Goal: Information Seeking & Learning: Compare options

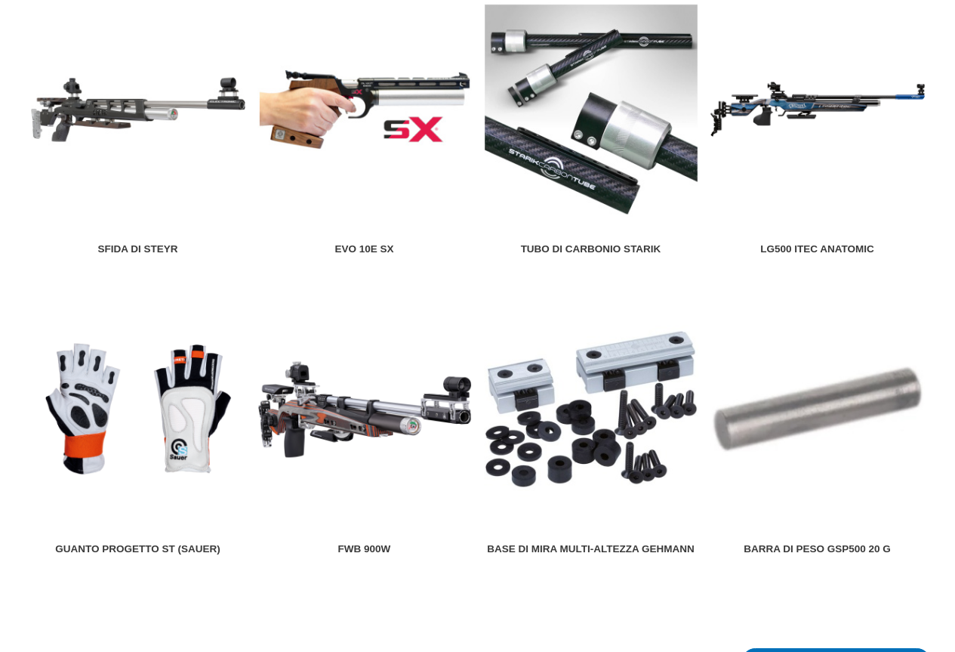
scroll to position [1661, 0]
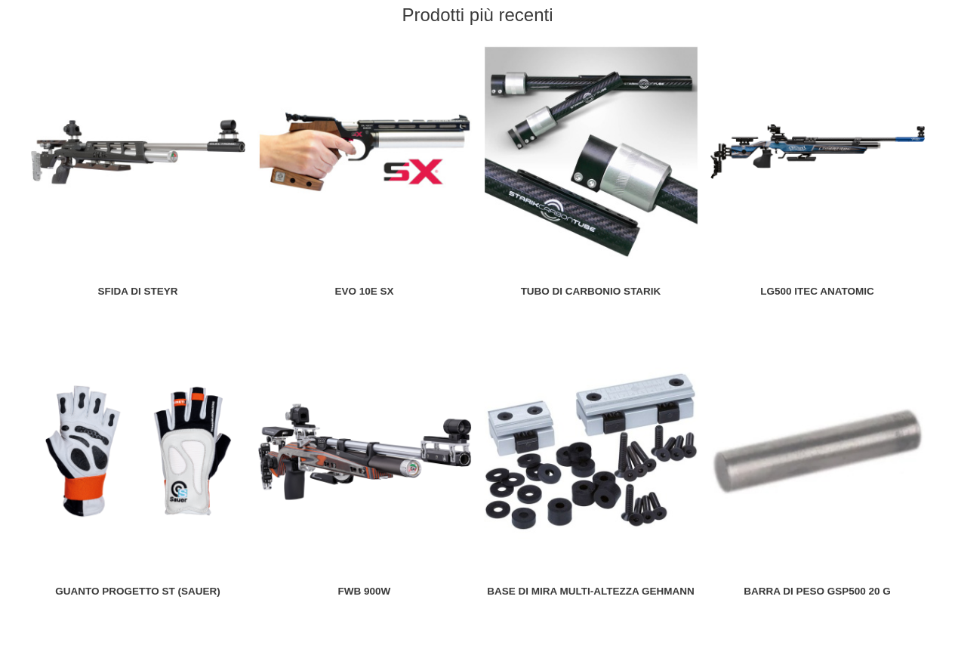
click at [368, 151] on img at bounding box center [364, 152] width 214 height 214
click at [607, 164] on img at bounding box center [591, 152] width 214 height 214
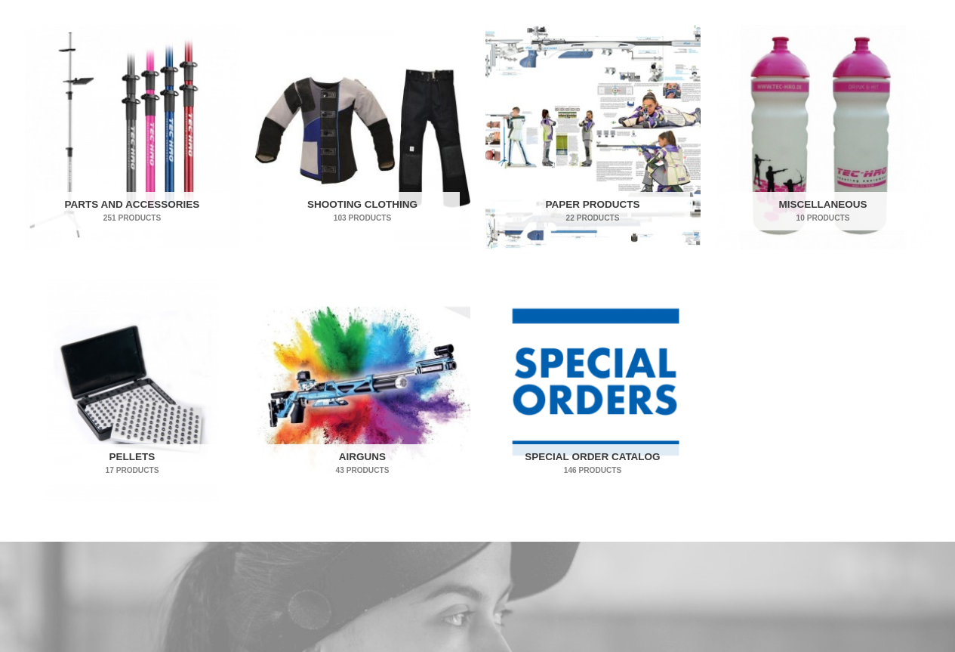
scroll to position [755, 0]
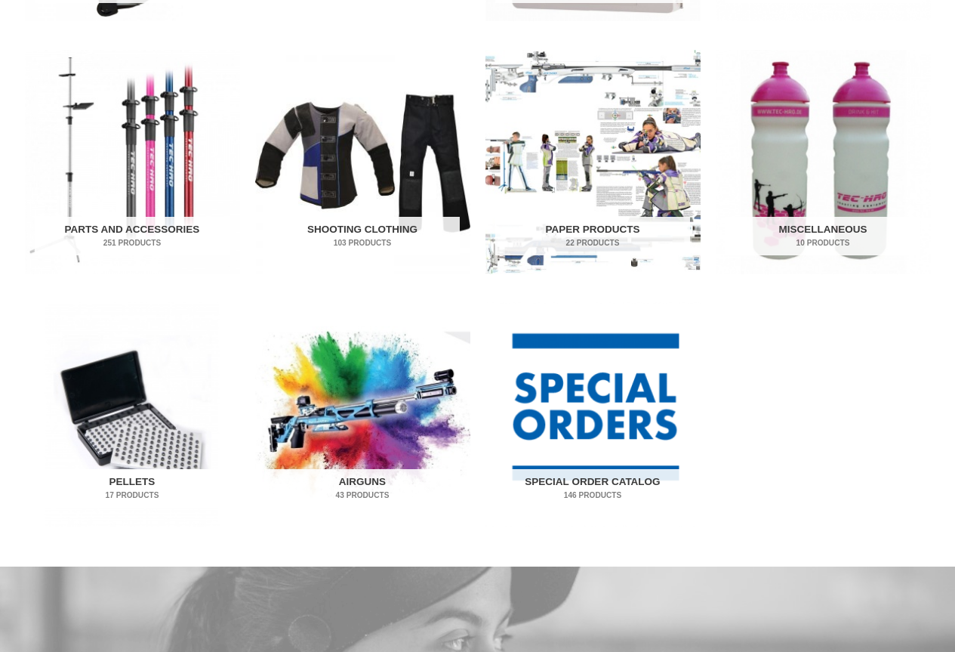
click at [129, 421] on img "Visit product category Pellets" at bounding box center [132, 414] width 215 height 224
click at [125, 446] on img "Visit product category Pellets" at bounding box center [132, 414] width 215 height 224
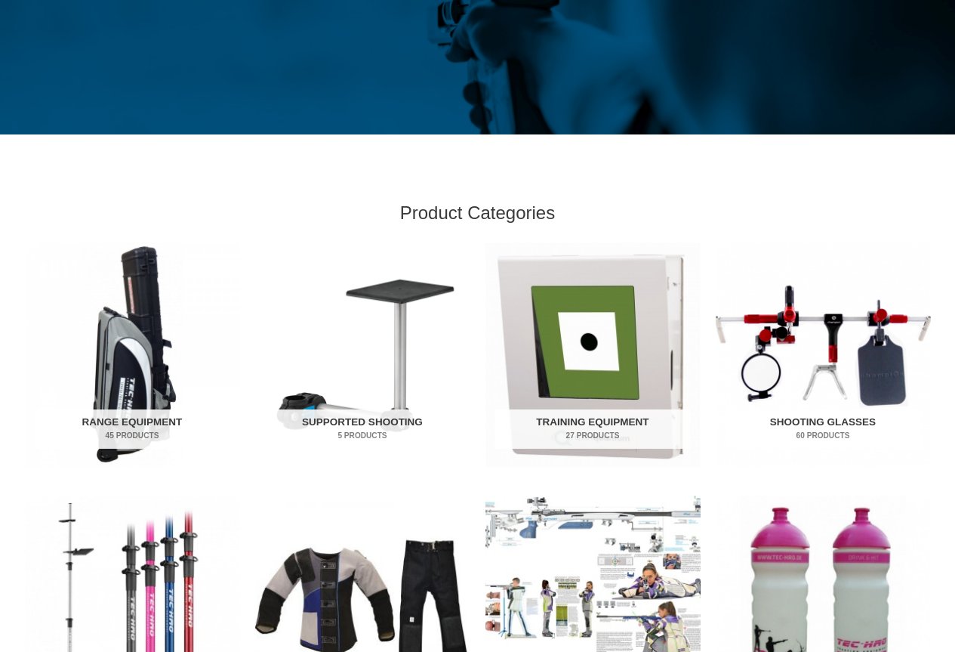
scroll to position [453, 0]
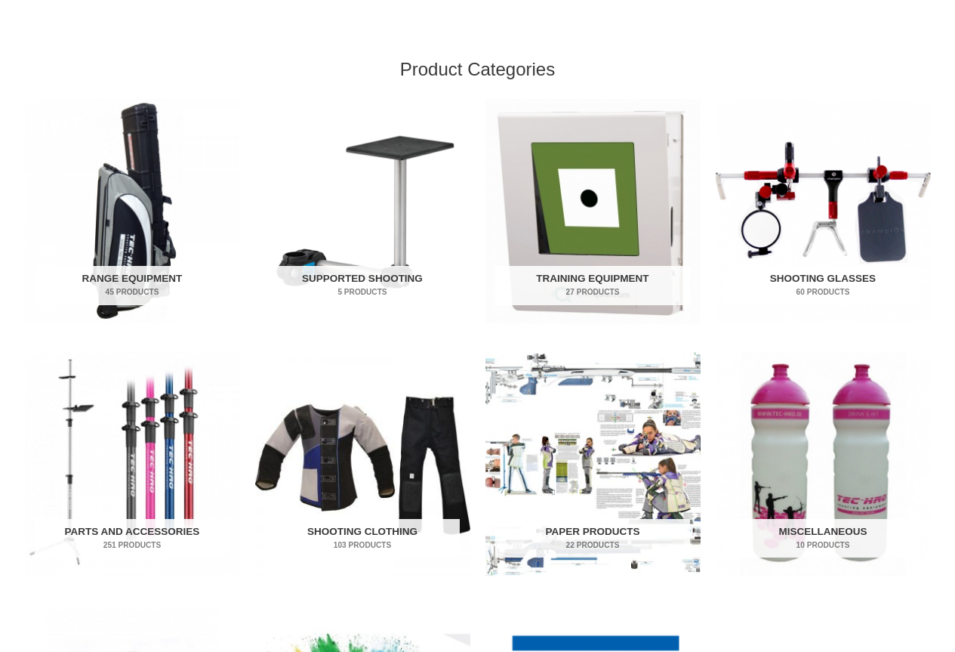
click at [830, 195] on img "Visit product category Shooting Glasses" at bounding box center [823, 211] width 215 height 224
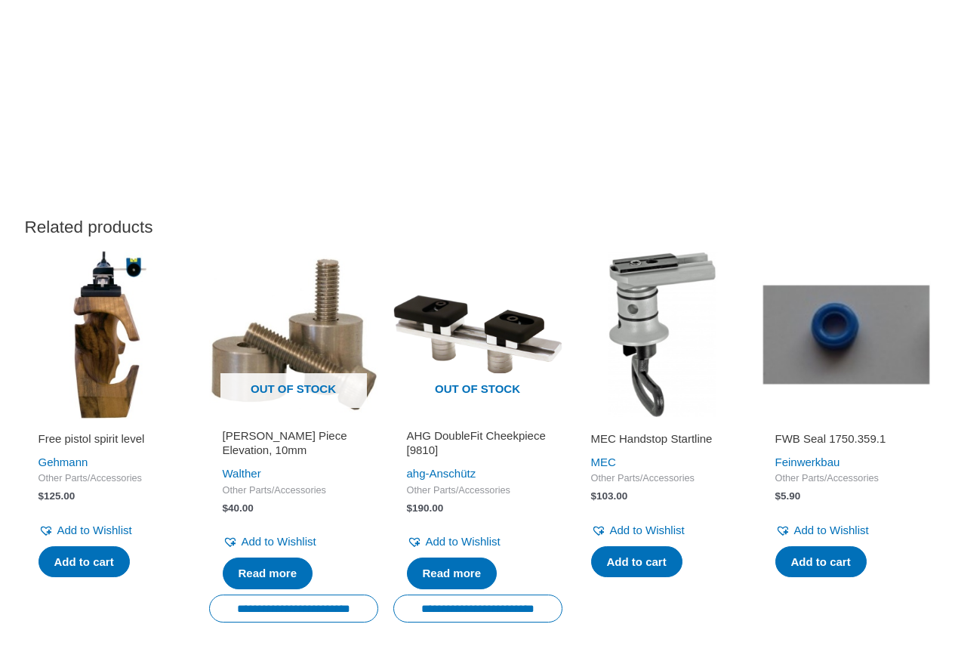
scroll to position [2416, 0]
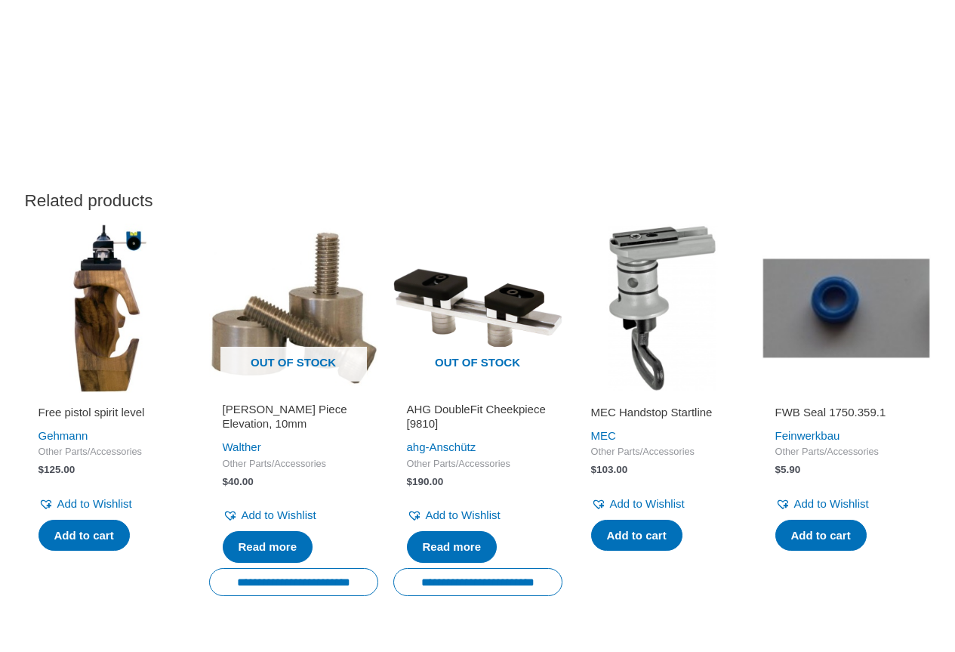
click at [109, 322] on img at bounding box center [109, 308] width 169 height 169
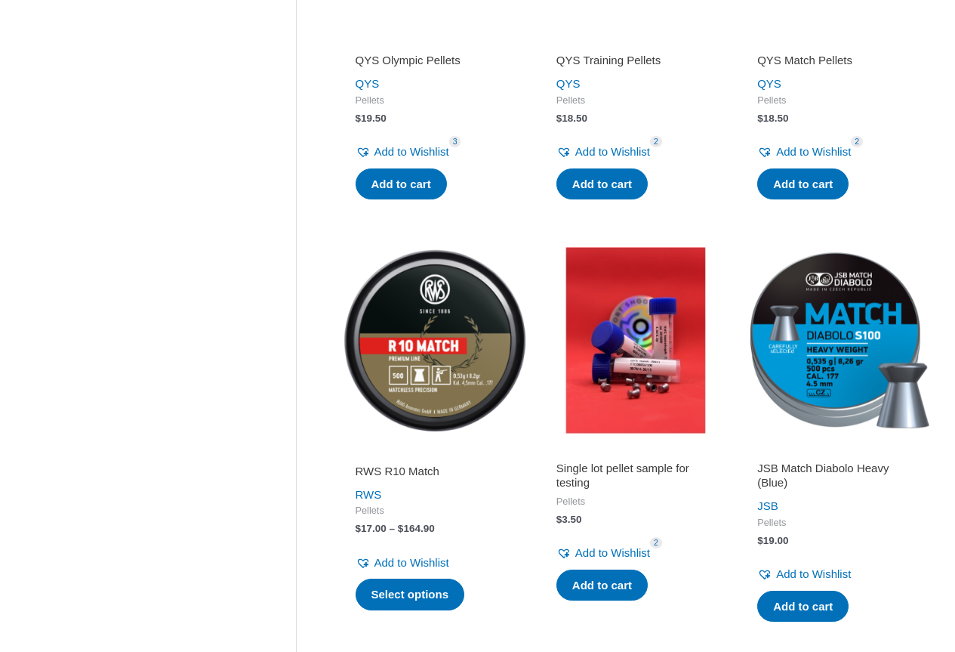
scroll to position [604, 0]
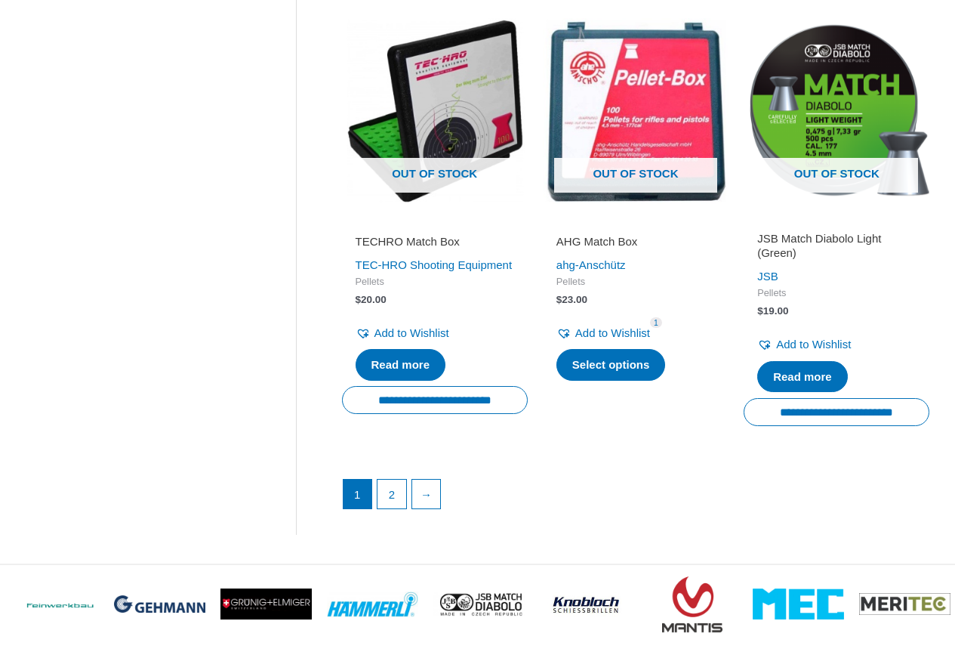
scroll to position [2114, 0]
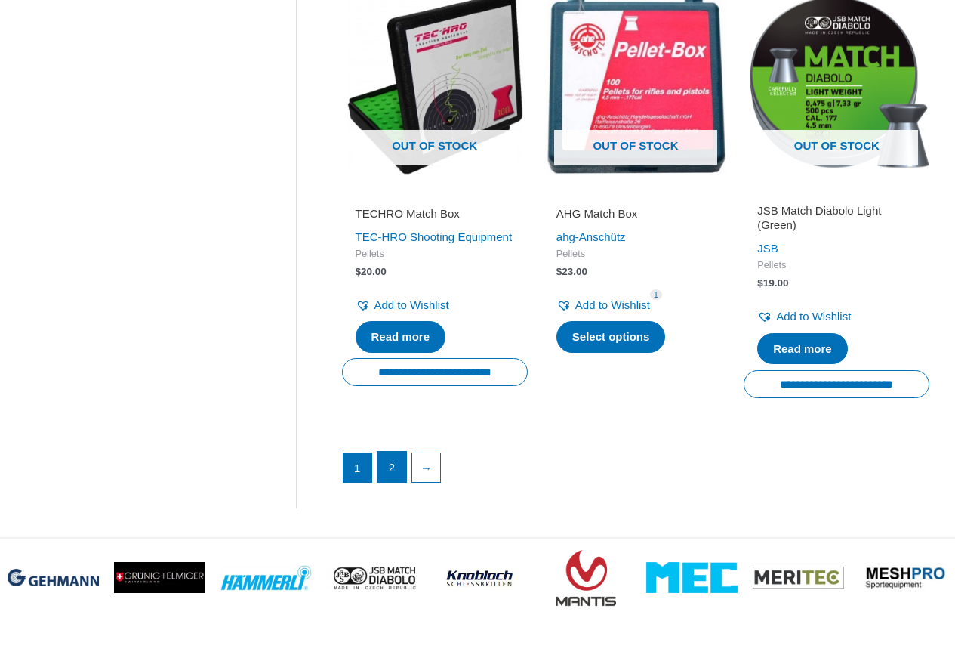
click at [390, 476] on link "2" at bounding box center [392, 467] width 29 height 30
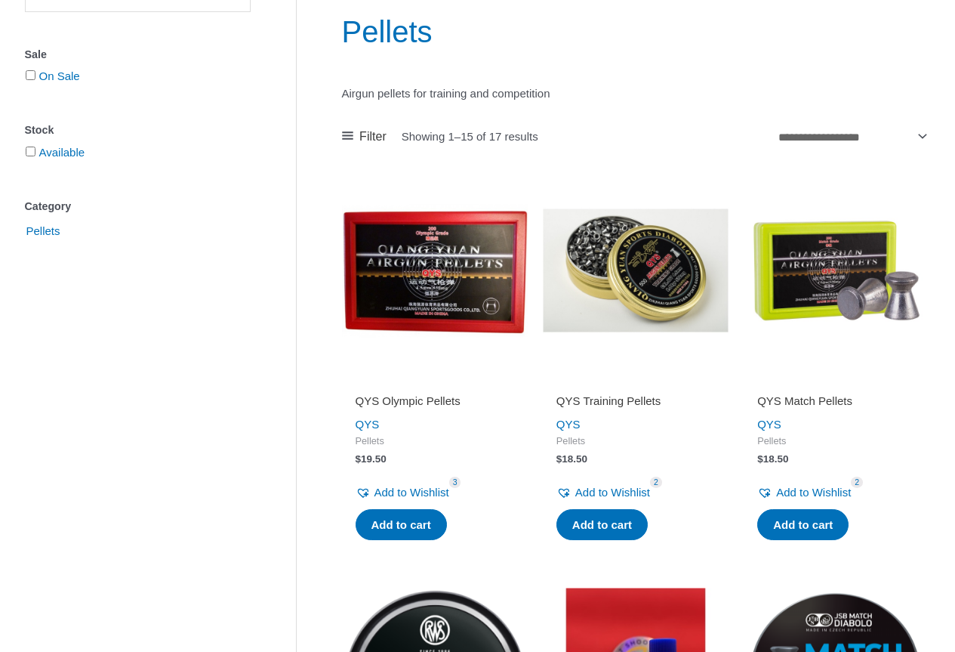
scroll to position [227, 0]
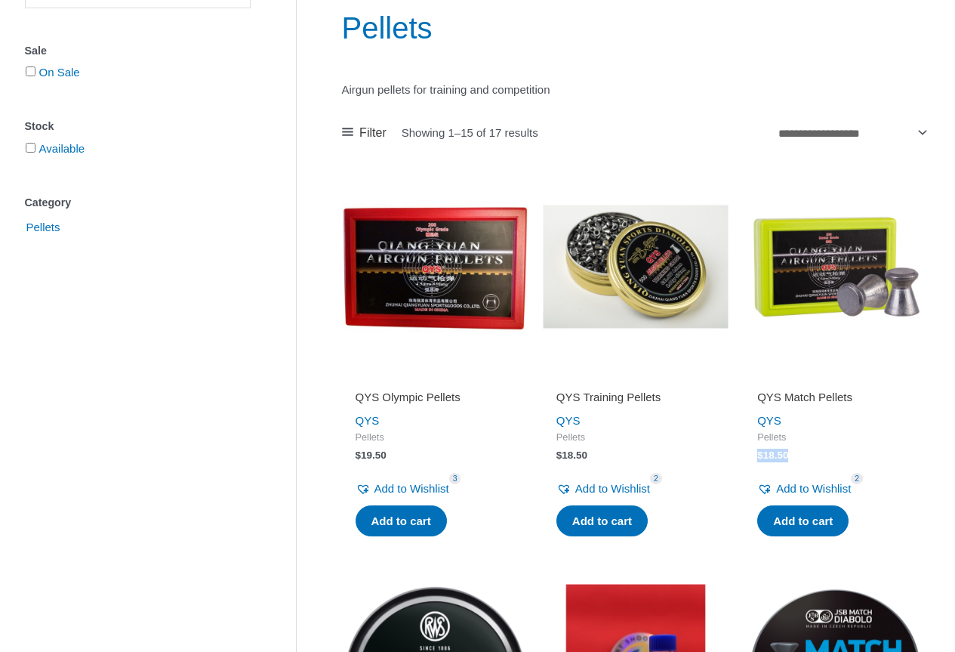
drag, startPoint x: 803, startPoint y: 454, endPoint x: 753, endPoint y: 458, distance: 50.0
click at [753, 458] on div "QYS Match Pellets QYS Pellets $ 18.50 Add to Wishlist Remove from Wishlist 2 Ad…" at bounding box center [837, 454] width 186 height 173
copy bdi "$ 18.50"
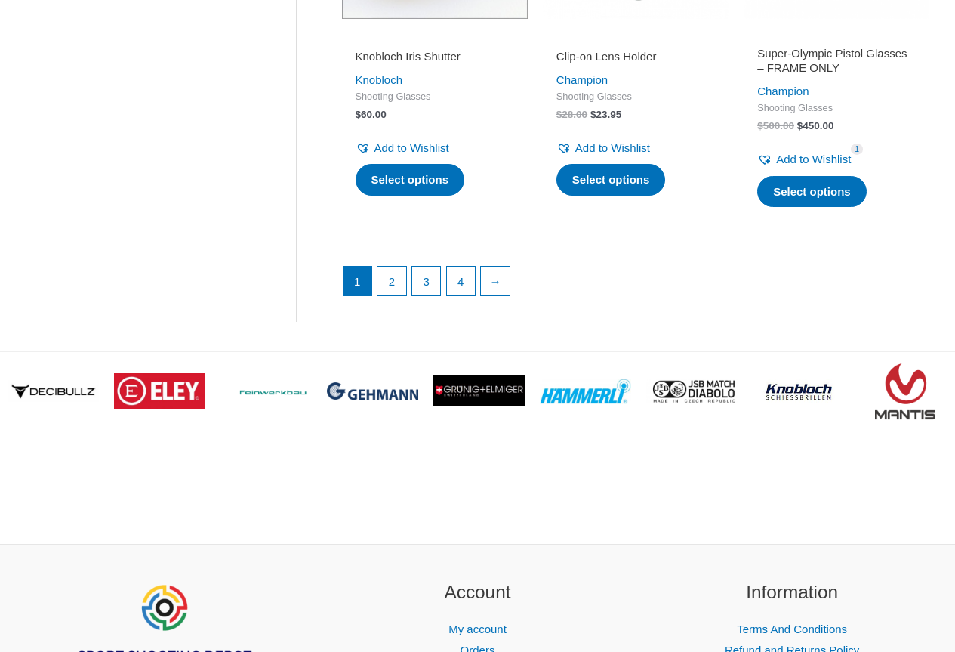
scroll to position [2265, 0]
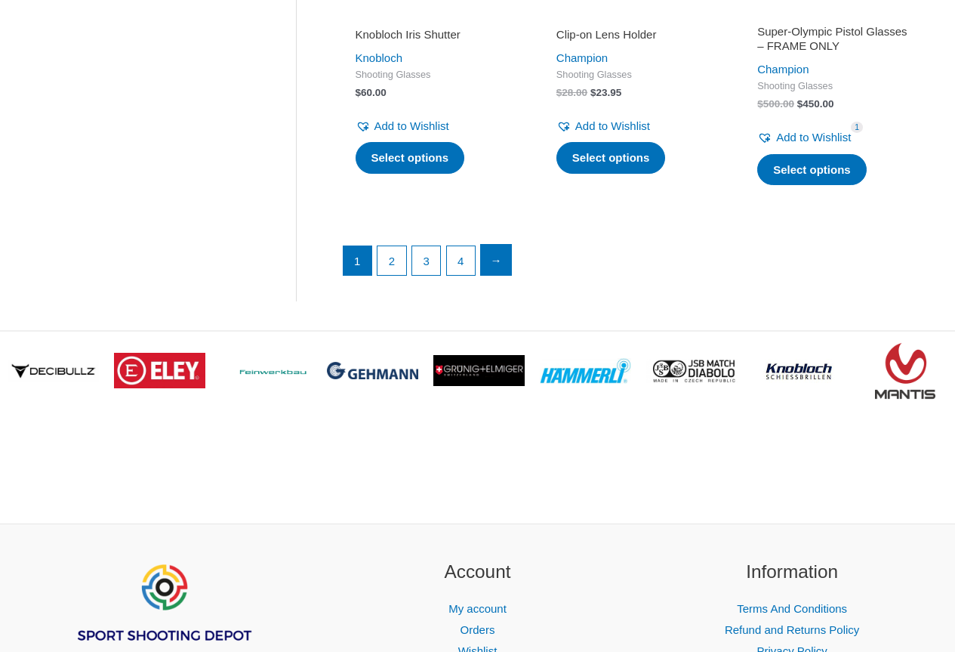
click at [496, 275] on link "→" at bounding box center [496, 260] width 30 height 30
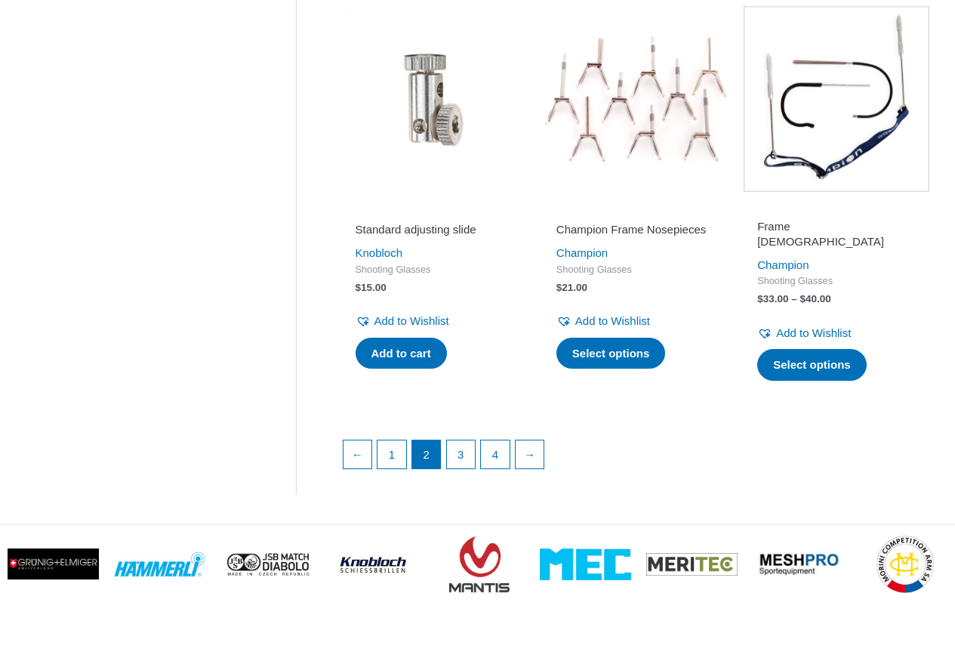
scroll to position [2114, 0]
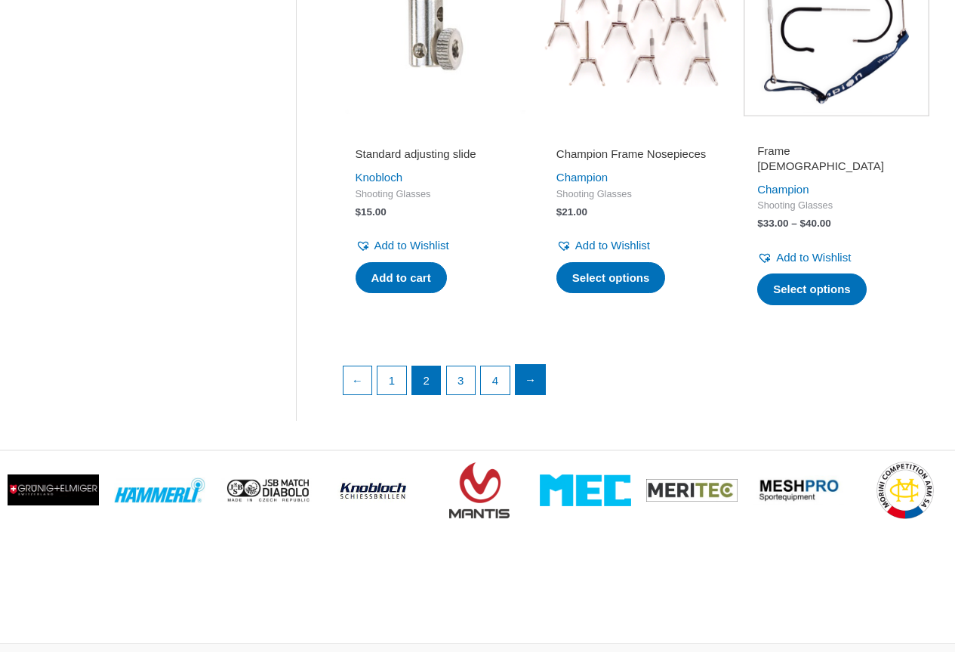
click at [530, 379] on link "→" at bounding box center [531, 380] width 30 height 30
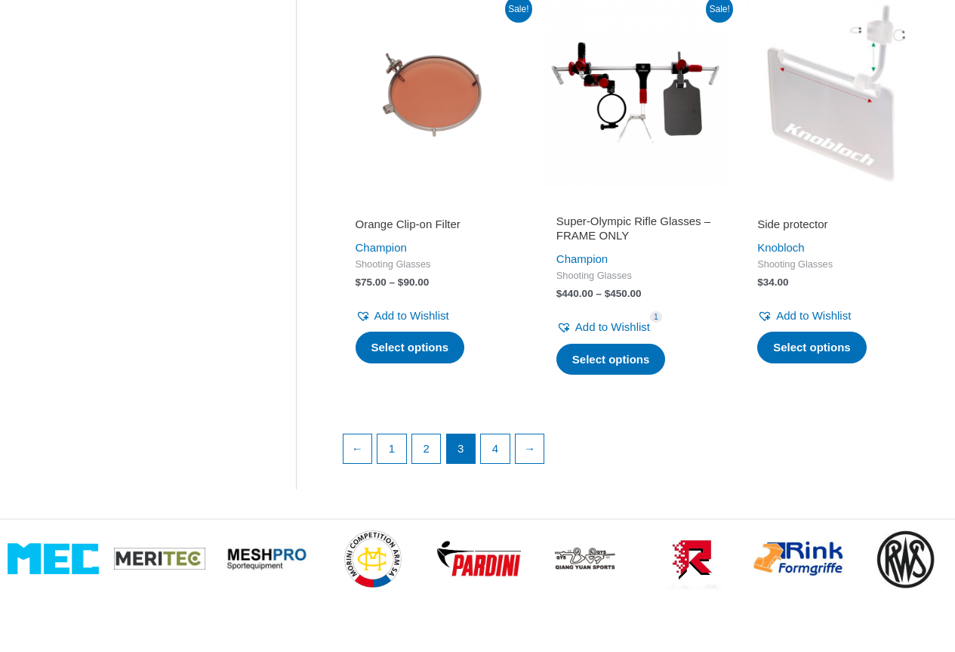
scroll to position [2265, 0]
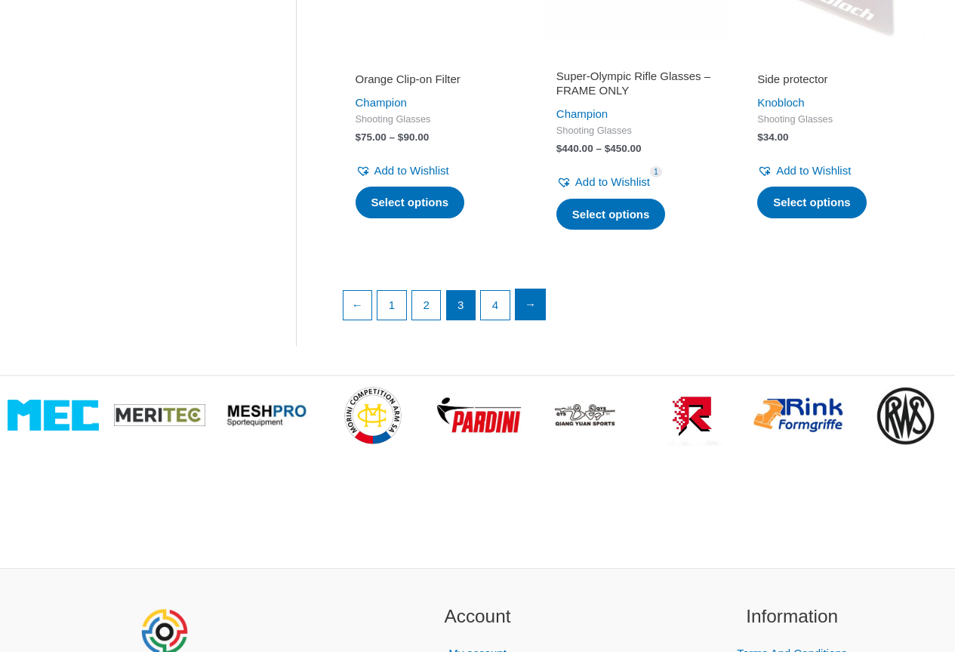
click at [529, 291] on link "→" at bounding box center [531, 304] width 30 height 30
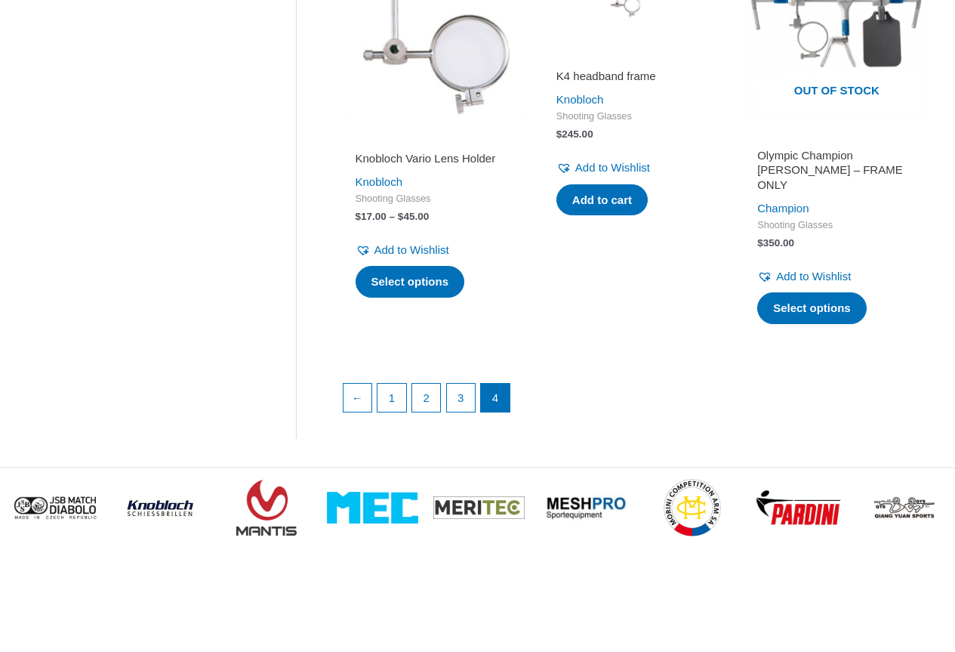
scroll to position [2190, 0]
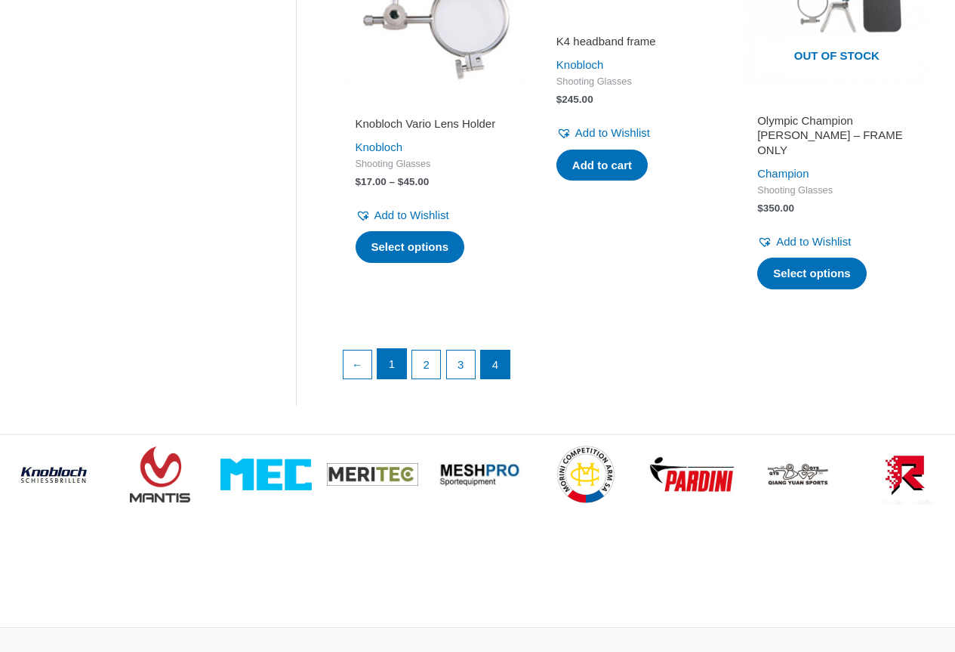
click at [390, 349] on link "1" at bounding box center [392, 364] width 29 height 30
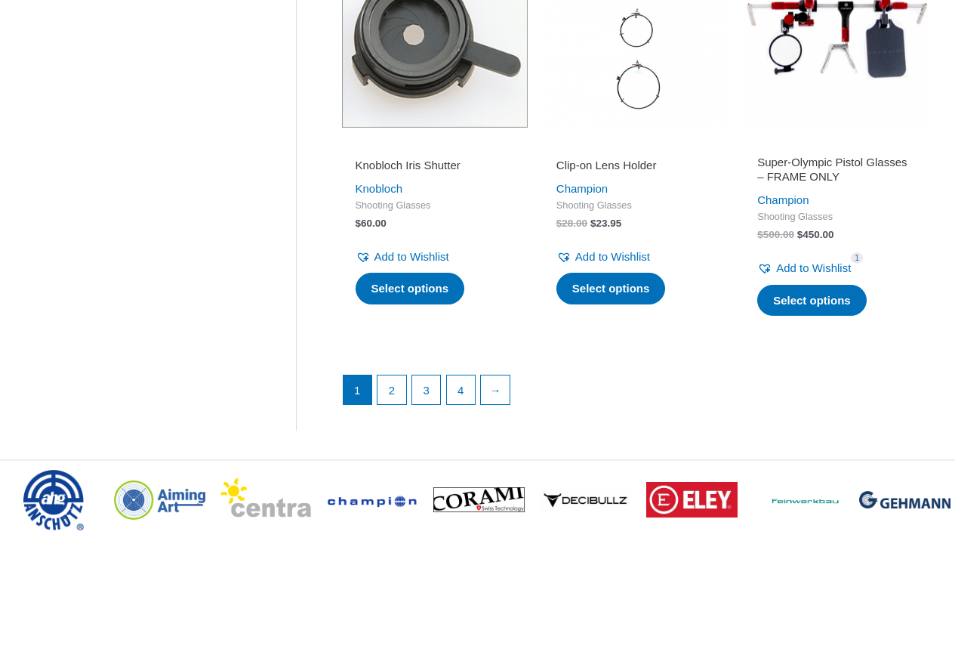
scroll to position [2153, 0]
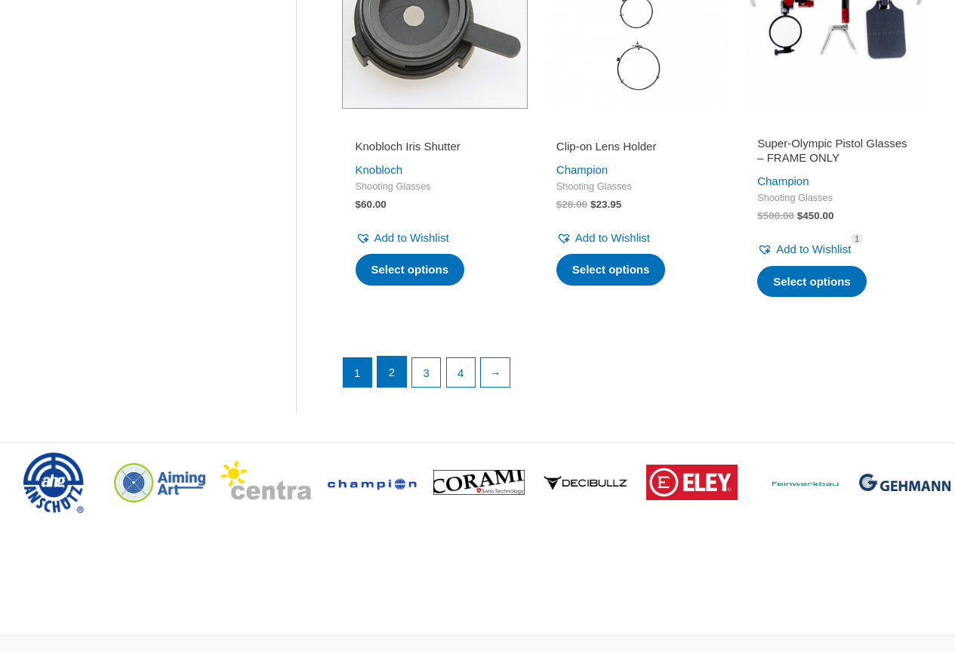
click at [399, 387] on link "2" at bounding box center [392, 371] width 29 height 30
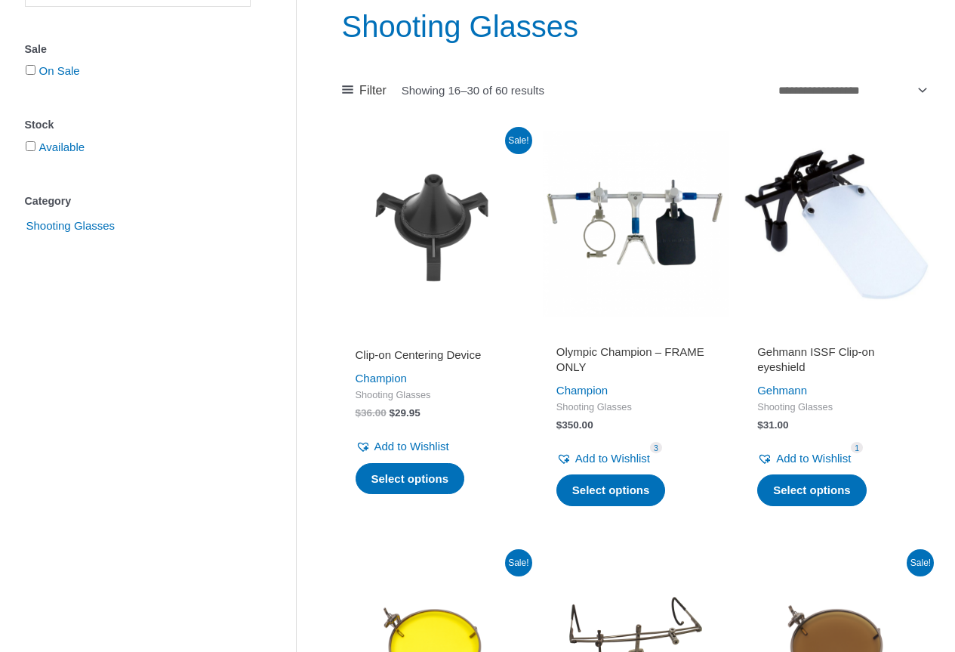
scroll to position [227, 0]
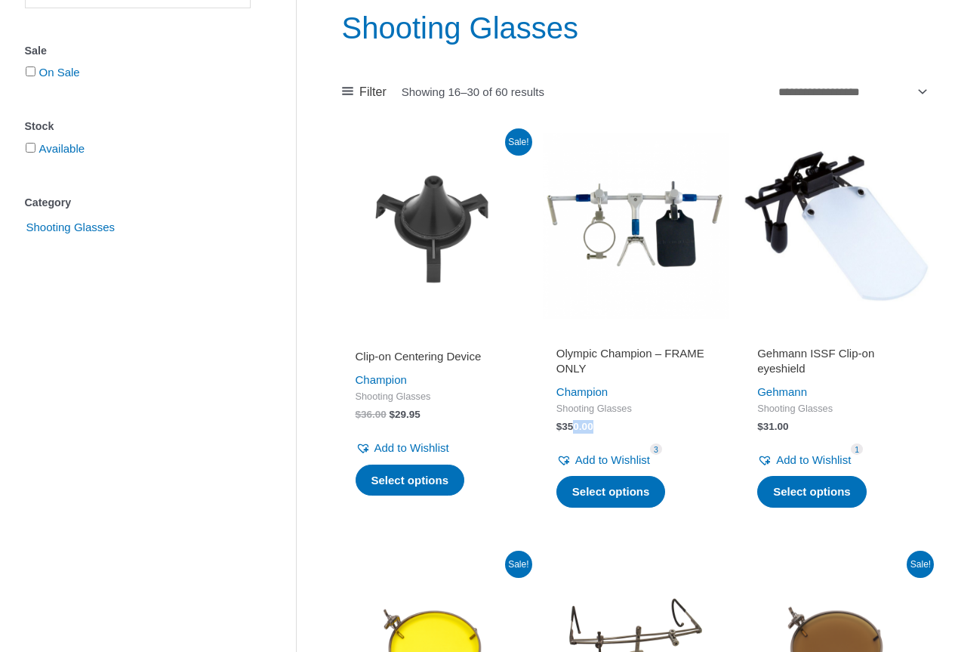
drag, startPoint x: 608, startPoint y: 427, endPoint x: 580, endPoint y: 423, distance: 28.3
click at [578, 423] on span "$ 350.00" at bounding box center [635, 427] width 159 height 14
click at [625, 434] on div "Olympic Champion – FRAME ONLY Champion Shooting Glasses $ 350.00 Add to Wishlis…" at bounding box center [636, 420] width 186 height 185
drag, startPoint x: 609, startPoint y: 427, endPoint x: 560, endPoint y: 426, distance: 49.8
click at [560, 426] on span "$ 350.00" at bounding box center [635, 427] width 159 height 14
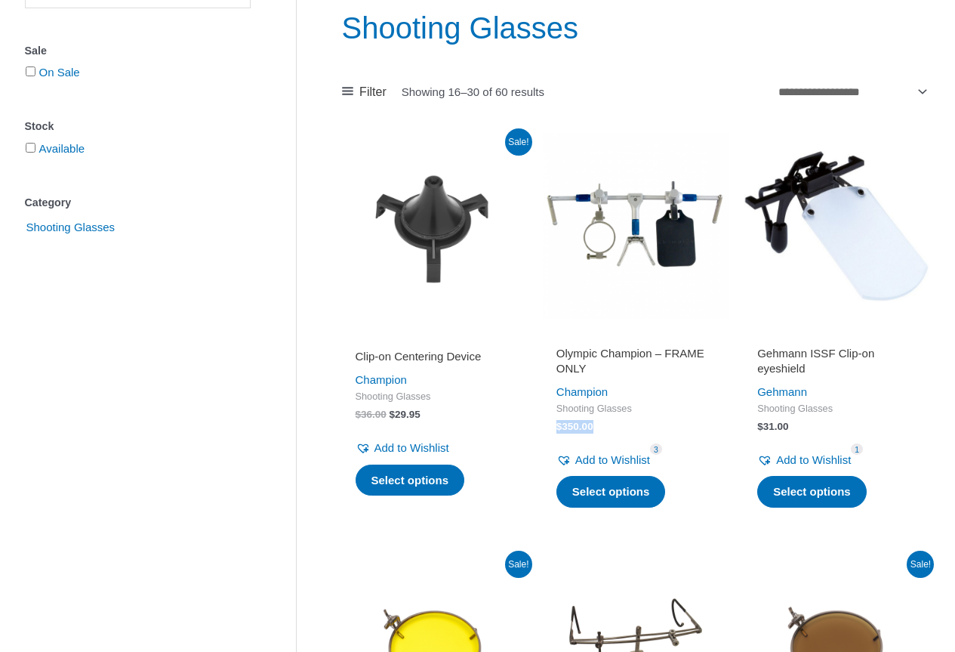
copy bdi "$ 350.00"
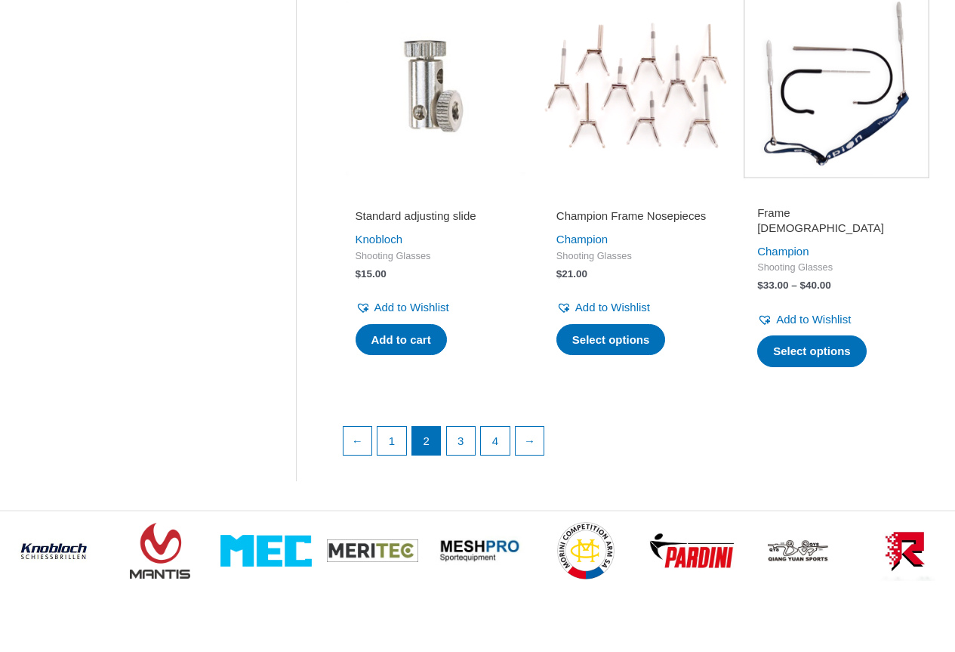
scroll to position [2114, 0]
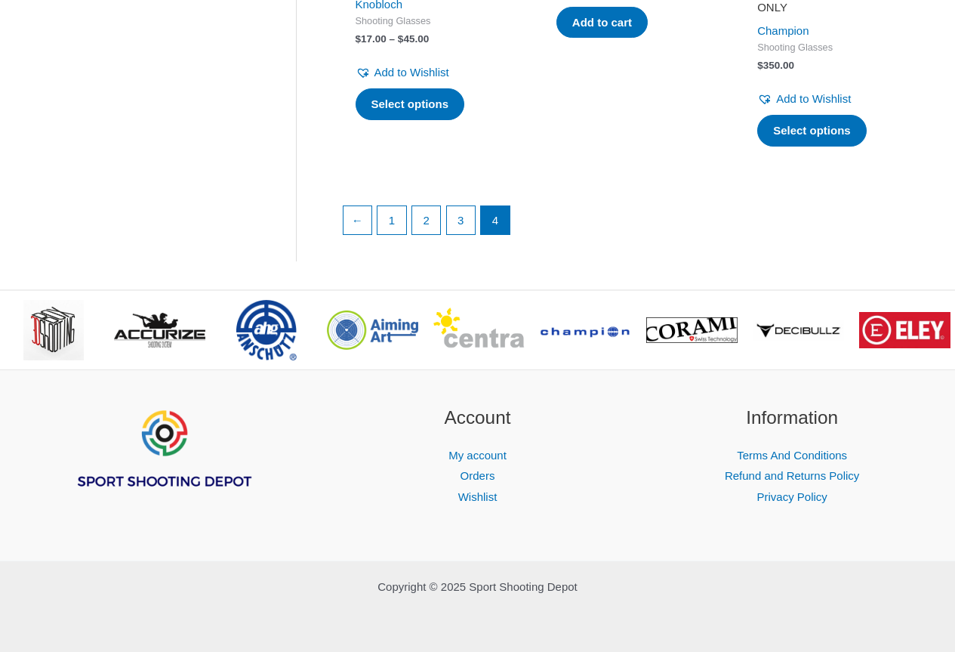
scroll to position [2190, 0]
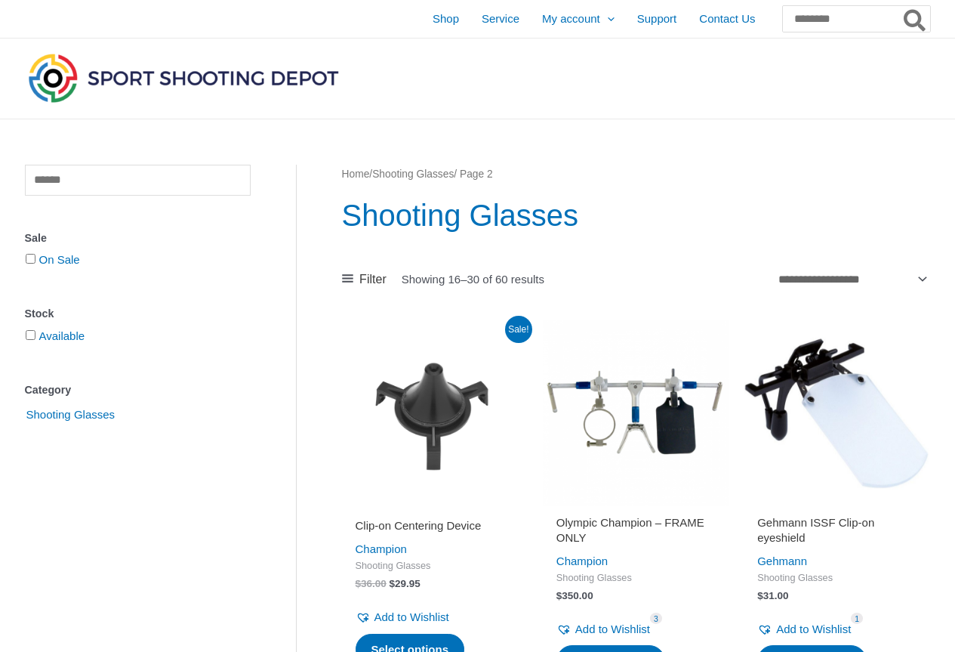
scroll to position [2114, 0]
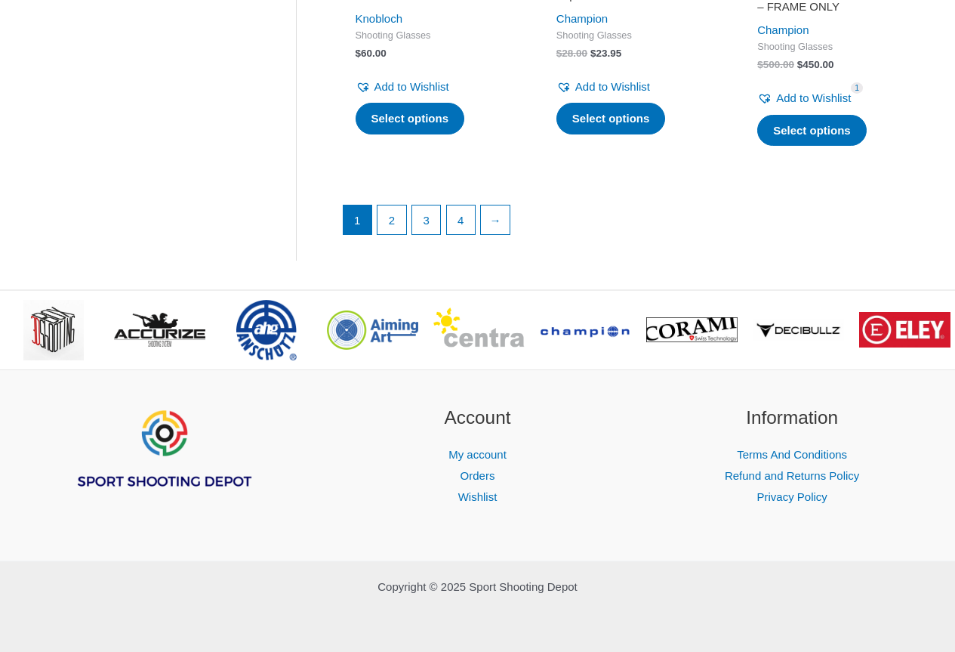
scroll to position [2265, 0]
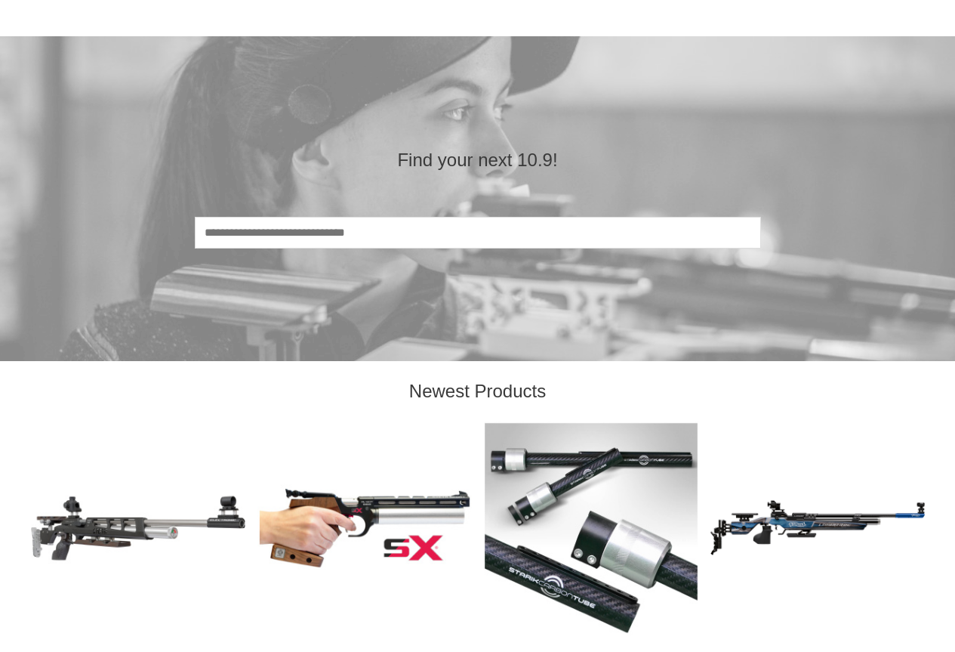
scroll to position [1435, 0]
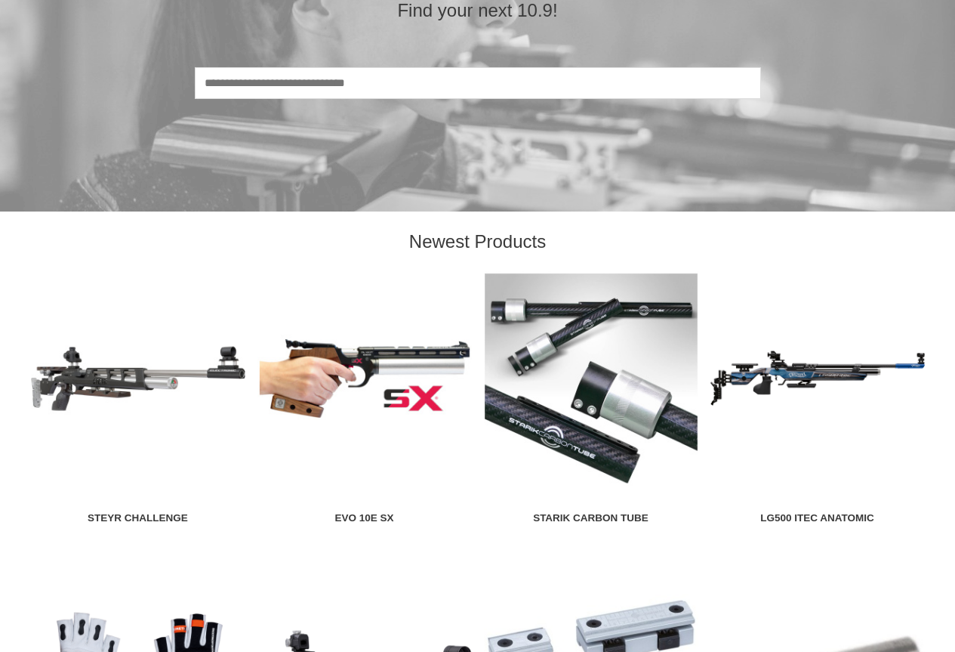
click at [389, 370] on img at bounding box center [364, 378] width 214 height 214
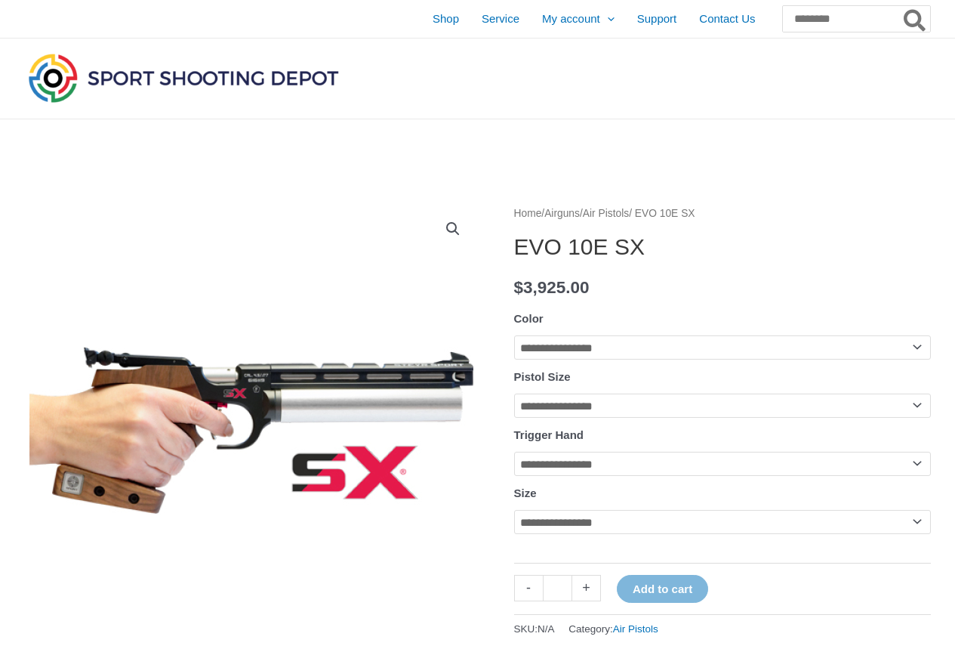
click at [590, 285] on bdi "$ 3,925.00" at bounding box center [552, 287] width 76 height 19
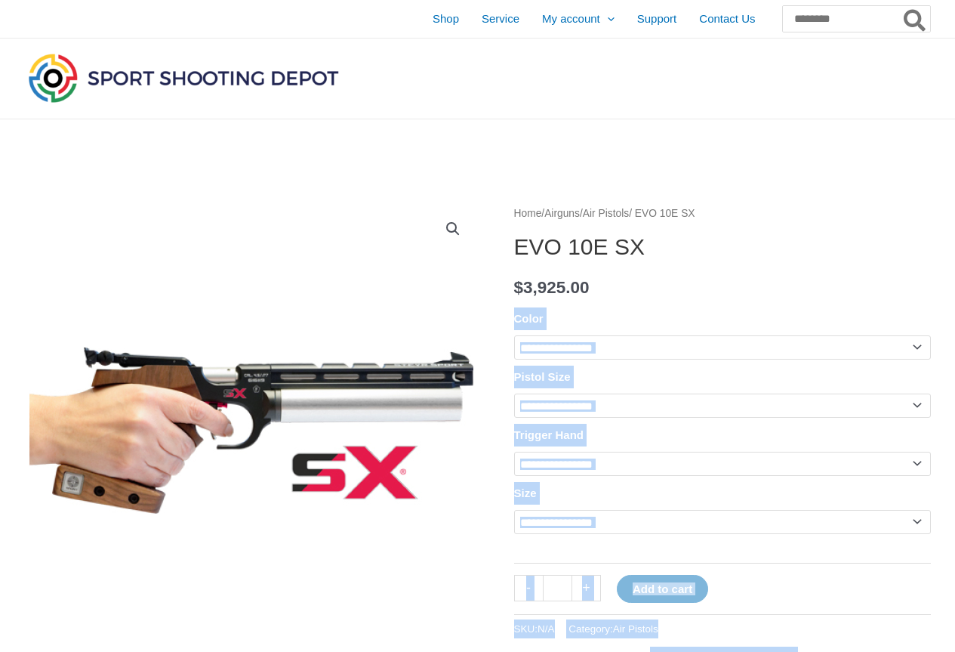
drag, startPoint x: 609, startPoint y: 285, endPoint x: 511, endPoint y: 286, distance: 98.2
click at [627, 291] on p "$ 3,925.00" at bounding box center [722, 288] width 417 height 32
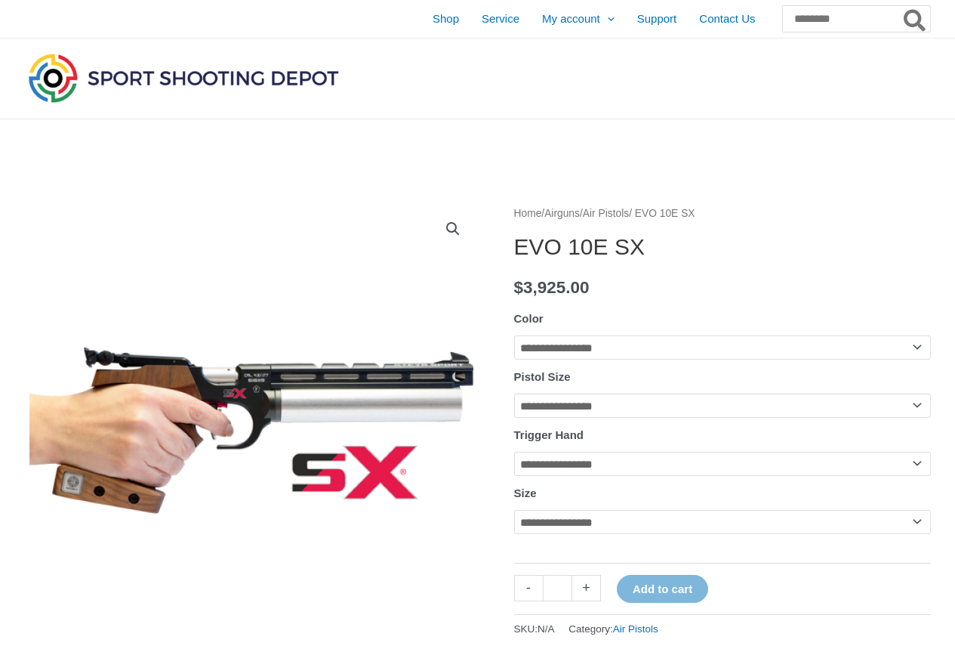
drag, startPoint x: 627, startPoint y: 291, endPoint x: 504, endPoint y: 283, distance: 123.3
click at [629, 296] on p "$ 3,925.00" at bounding box center [722, 288] width 417 height 32
drag, startPoint x: 624, startPoint y: 286, endPoint x: 612, endPoint y: 285, distance: 11.4
click at [612, 285] on p "$ 3,925.00" at bounding box center [722, 288] width 417 height 32
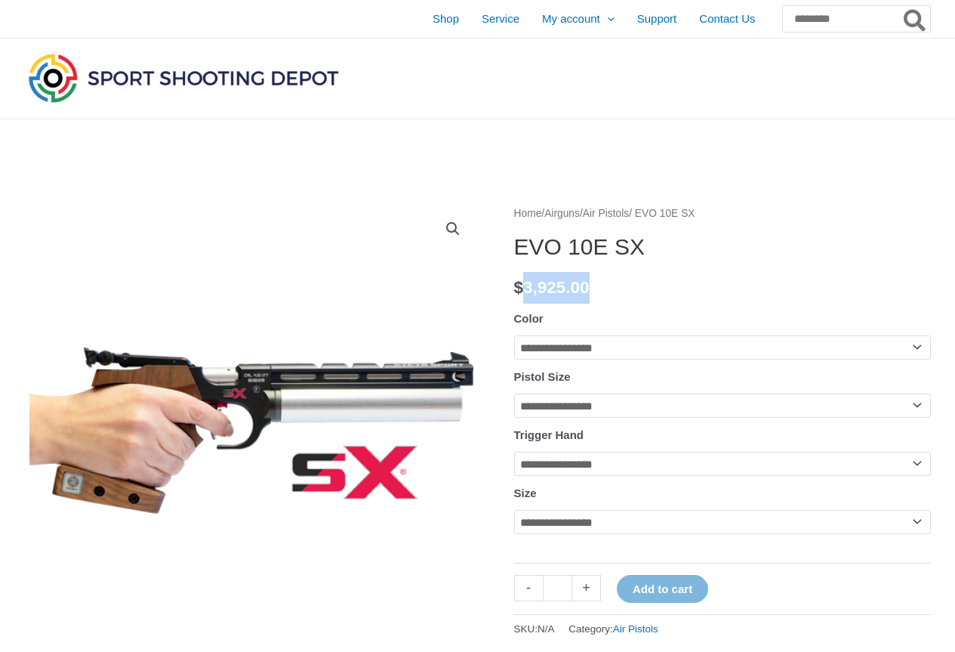
drag, startPoint x: 609, startPoint y: 286, endPoint x: 521, endPoint y: 282, distance: 88.4
click at [521, 282] on bdi "$ 3,925.00" at bounding box center [552, 287] width 76 height 19
drag, startPoint x: 508, startPoint y: 288, endPoint x: 541, endPoint y: 288, distance: 32.5
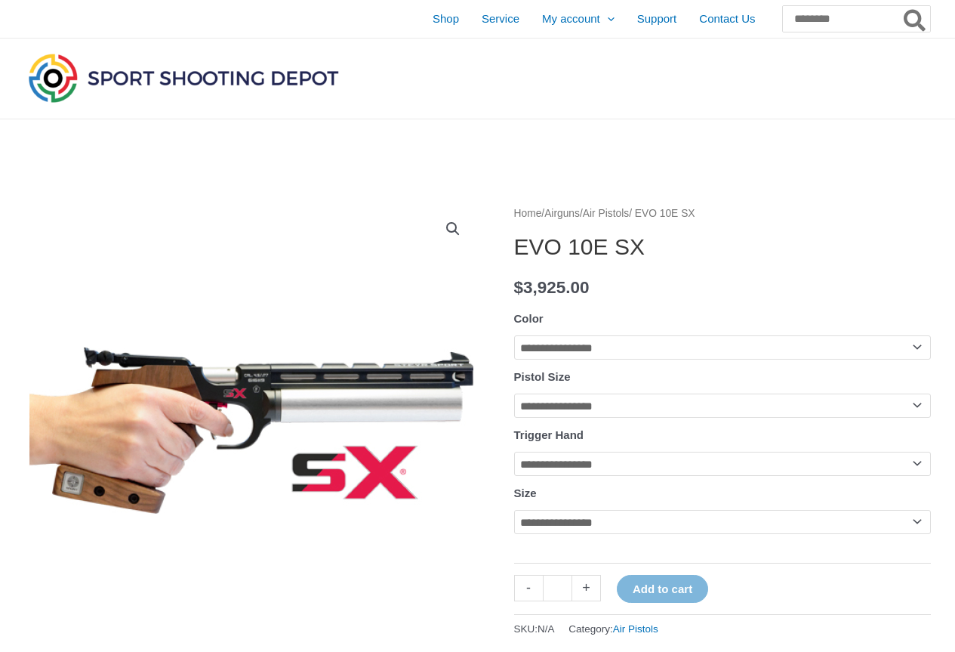
click at [664, 294] on p "$ 3,925.00" at bounding box center [722, 288] width 417 height 32
drag, startPoint x: 514, startPoint y: 285, endPoint x: 614, endPoint y: 292, distance: 99.9
click at [612, 291] on p "$ 3,925.00" at bounding box center [722, 288] width 417 height 32
copy bdi "$ 3,925.00"
